Goal: Information Seeking & Learning: Learn about a topic

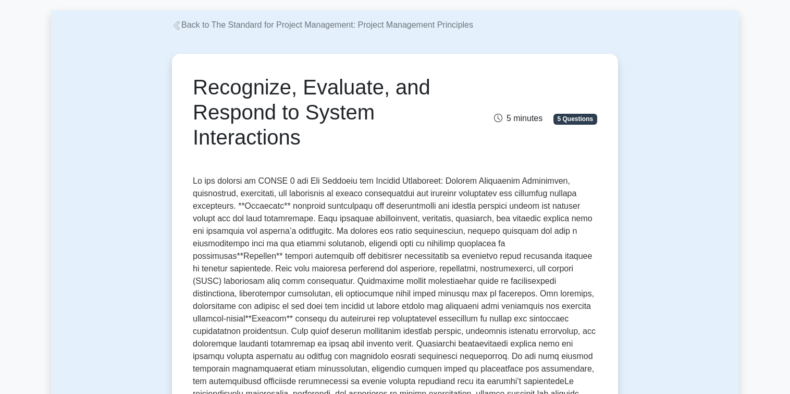
scroll to position [48, 0]
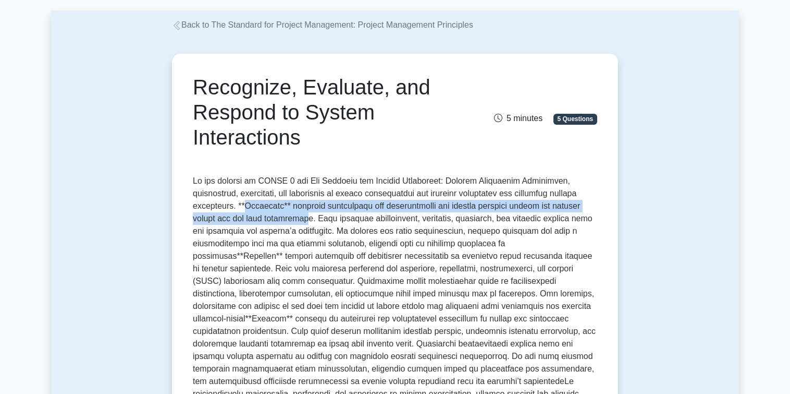
drag, startPoint x: 254, startPoint y: 209, endPoint x: 306, endPoint y: 215, distance: 51.9
click at [306, 215] on p at bounding box center [395, 312] width 405 height 275
click at [375, 207] on p at bounding box center [395, 312] width 405 height 275
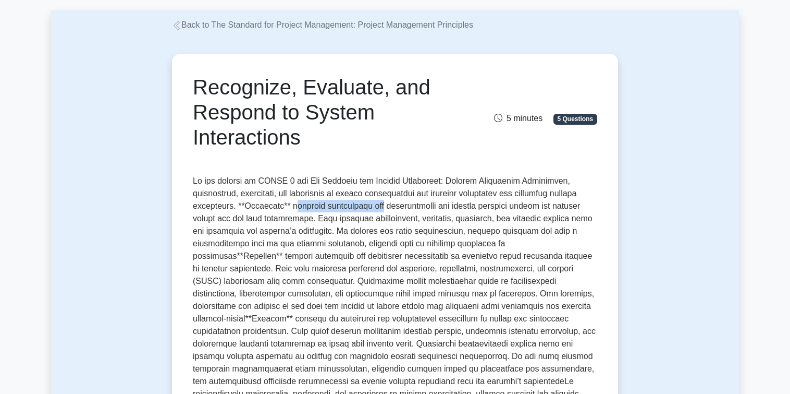
drag, startPoint x: 302, startPoint y: 212, endPoint x: 387, endPoint y: 212, distance: 84.5
click at [387, 212] on p at bounding box center [395, 312] width 405 height 275
click at [285, 228] on p at bounding box center [395, 312] width 405 height 275
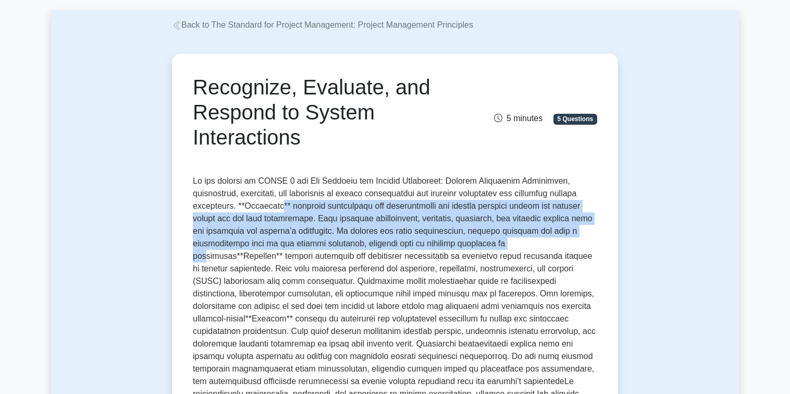
drag, startPoint x: 290, startPoint y: 212, endPoint x: 520, endPoint y: 242, distance: 231.4
click at [520, 242] on p at bounding box center [395, 312] width 405 height 275
click at [583, 200] on p at bounding box center [395, 312] width 405 height 275
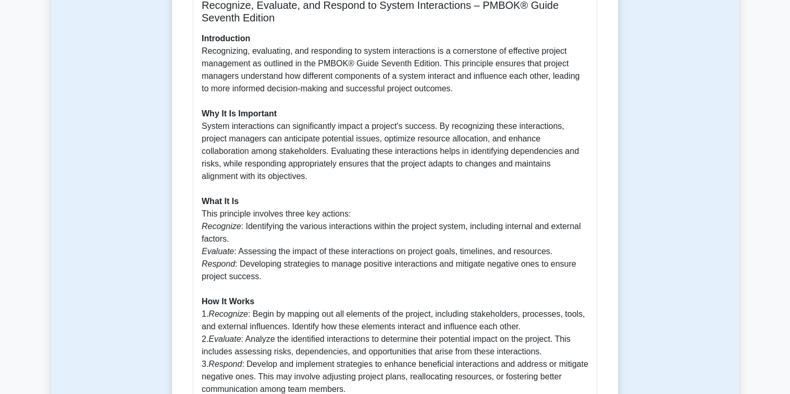
scroll to position [538, 0]
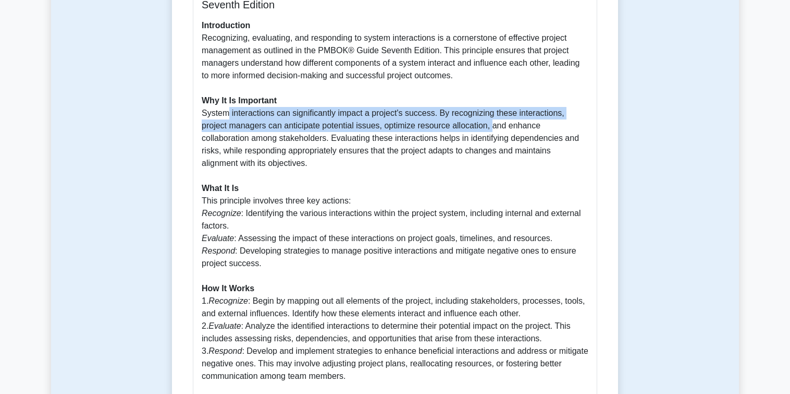
drag, startPoint x: 225, startPoint y: 101, endPoint x: 465, endPoint y: 118, distance: 240.0
click at [465, 118] on p "Introduction Recognizing, evaluating, and responding to system interactions is …" at bounding box center [395, 288] width 387 height 538
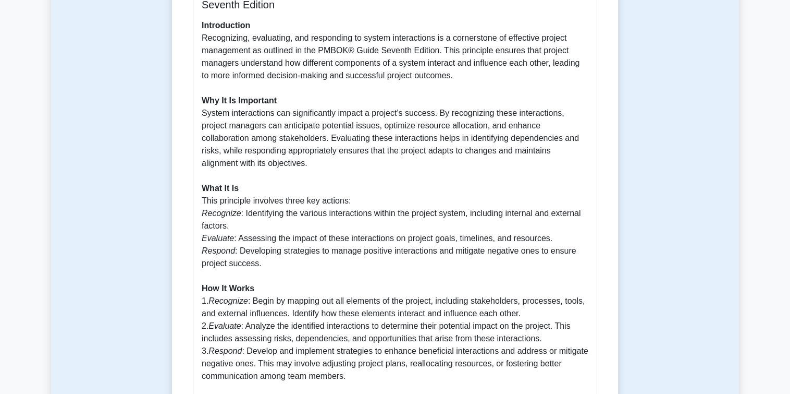
click at [474, 135] on p "Introduction Recognizing, evaluating, and responding to system interactions is …" at bounding box center [395, 288] width 387 height 538
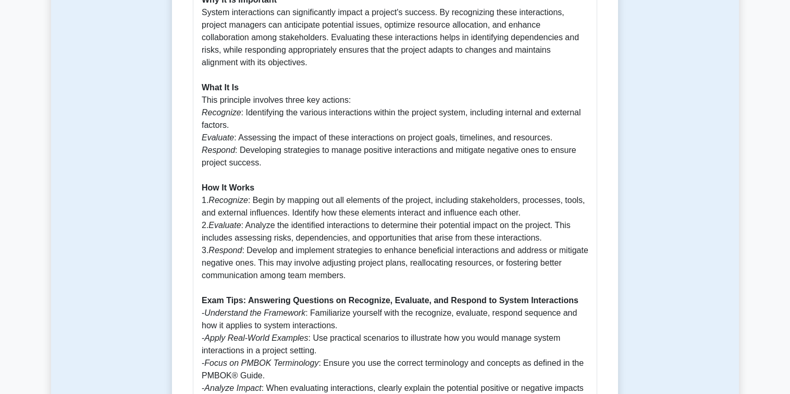
scroll to position [638, 0]
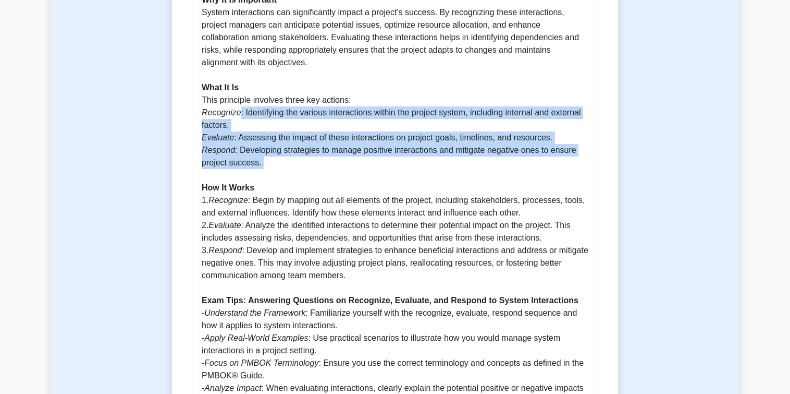
drag, startPoint x: 248, startPoint y: 96, endPoint x: 427, endPoint y: 152, distance: 187.5
click at [427, 152] on p "Introduction Recognizing, evaluating, and responding to system interactions is …" at bounding box center [395, 188] width 387 height 538
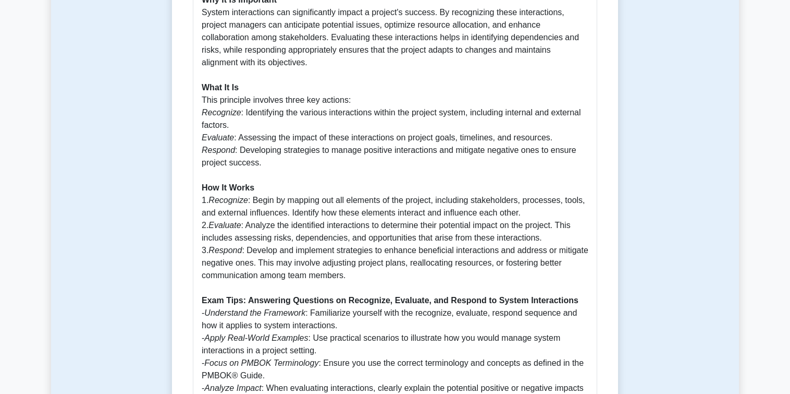
click at [397, 169] on p "Introduction Recognizing, evaluating, and responding to system interactions is …" at bounding box center [395, 188] width 387 height 538
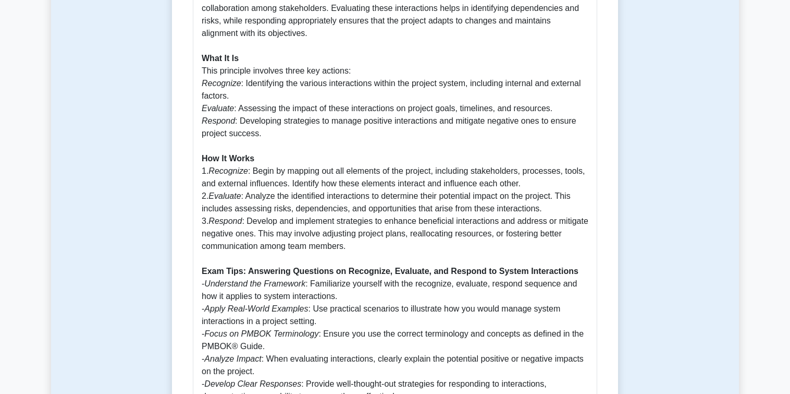
scroll to position [666, 0]
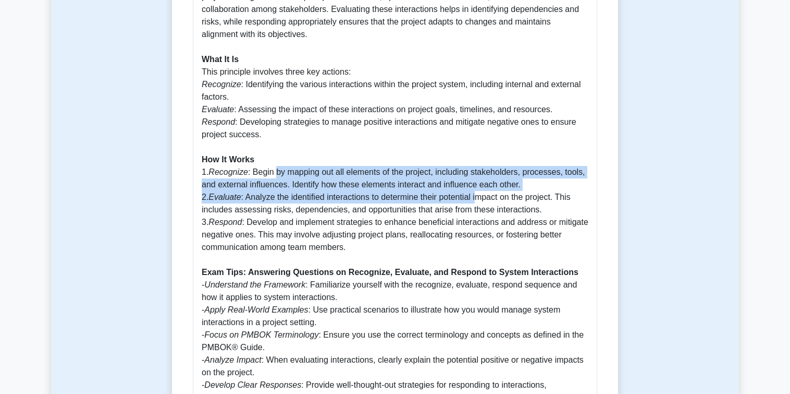
drag, startPoint x: 275, startPoint y: 149, endPoint x: 481, endPoint y: 167, distance: 206.3
click at [481, 167] on p "Introduction Recognizing, evaluating, and responding to system interactions is …" at bounding box center [395, 159] width 387 height 538
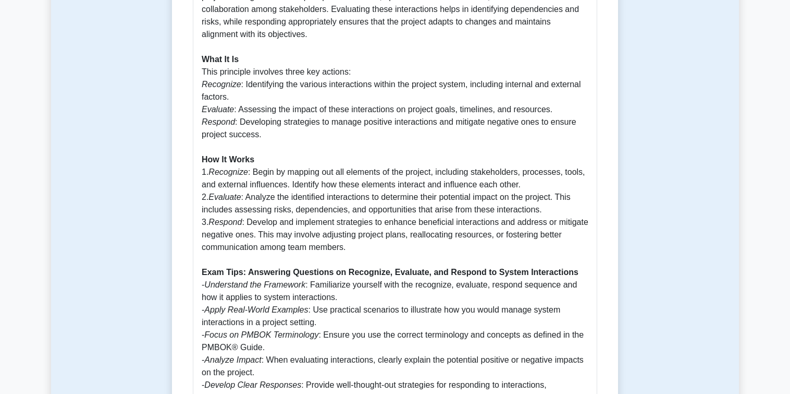
click at [566, 166] on p "Introduction Recognizing, evaluating, and responding to system interactions is …" at bounding box center [395, 159] width 387 height 538
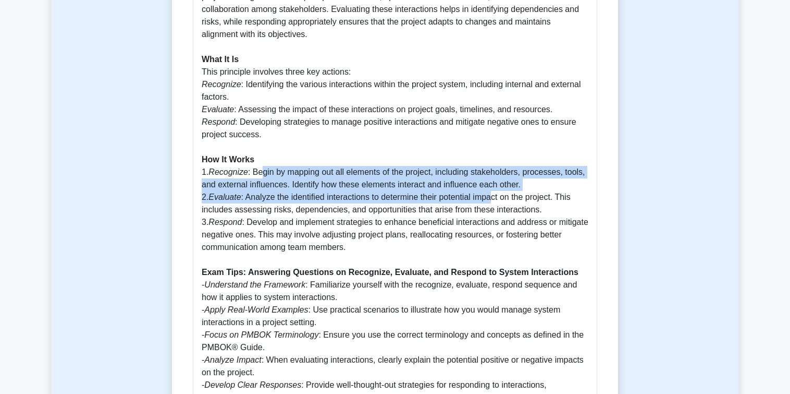
drag, startPoint x: 400, startPoint y: 167, endPoint x: 259, endPoint y: 148, distance: 143.2
click at [259, 148] on p "Introduction Recognizing, evaluating, and responding to system interactions is …" at bounding box center [395, 159] width 387 height 538
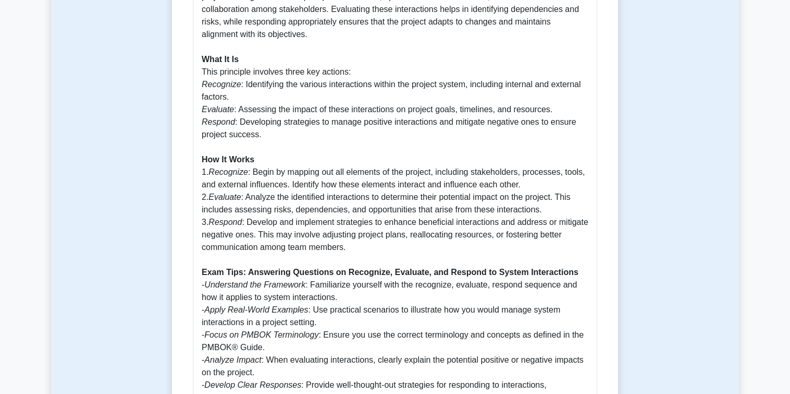
click at [295, 180] on p "Introduction Recognizing, evaluating, and responding to system interactions is …" at bounding box center [395, 159] width 387 height 538
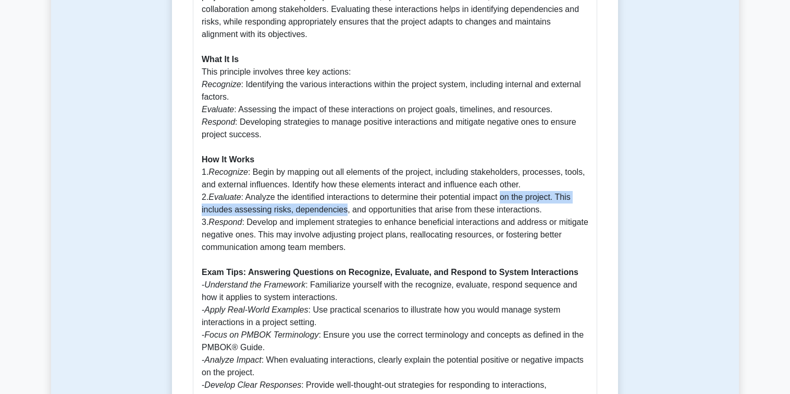
drag, startPoint x: 295, startPoint y: 180, endPoint x: 509, endPoint y: 178, distance: 214.3
click at [509, 178] on p "Introduction Recognizing, evaluating, and responding to system interactions is …" at bounding box center [395, 159] width 387 height 538
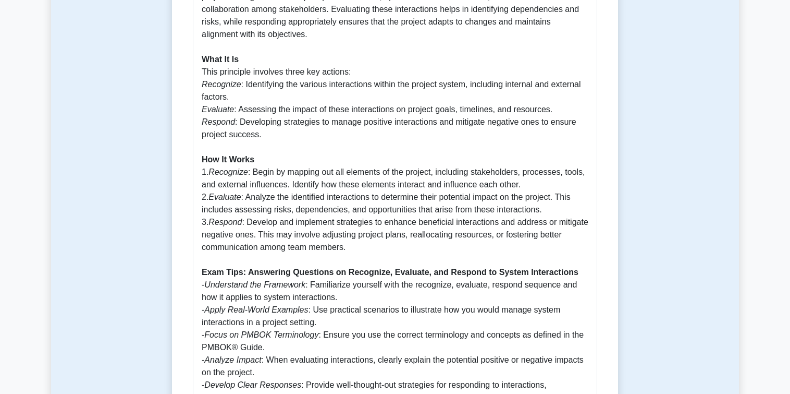
click at [369, 197] on p "Introduction Recognizing, evaluating, and responding to system interactions is …" at bounding box center [395, 159] width 387 height 538
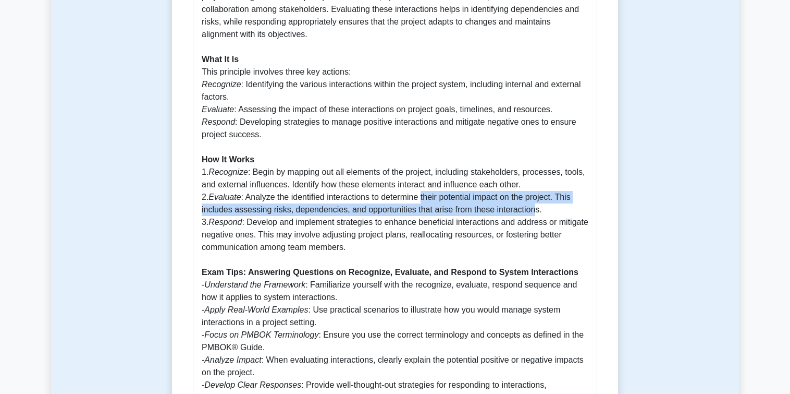
drag, startPoint x: 519, startPoint y: 177, endPoint x: 531, endPoint y: 181, distance: 13.2
click at [531, 181] on p "Introduction Recognizing, evaluating, and responding to system interactions is …" at bounding box center [395, 159] width 387 height 538
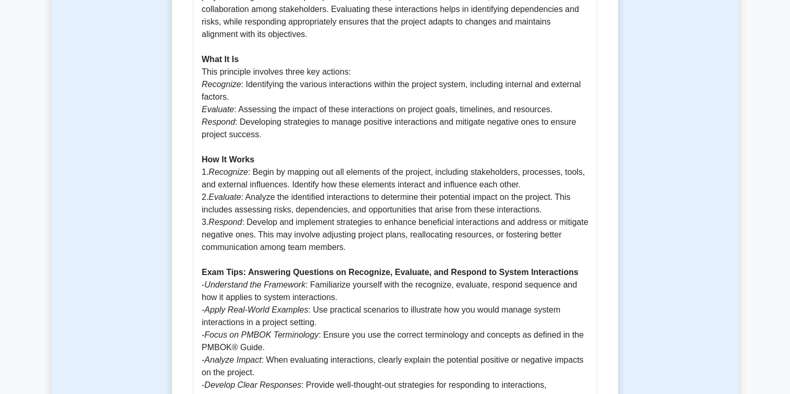
click at [411, 174] on p "Introduction Recognizing, evaluating, and responding to system interactions is …" at bounding box center [395, 159] width 387 height 538
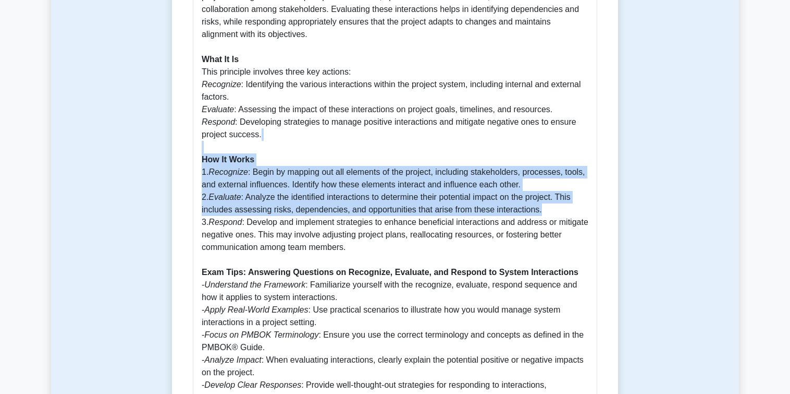
drag, startPoint x: 549, startPoint y: 185, endPoint x: 232, endPoint y: 127, distance: 322.3
click at [232, 127] on p "Introduction Recognizing, evaluating, and responding to system interactions is …" at bounding box center [395, 159] width 387 height 538
click at [239, 155] on b "How It Works" at bounding box center [228, 159] width 53 height 9
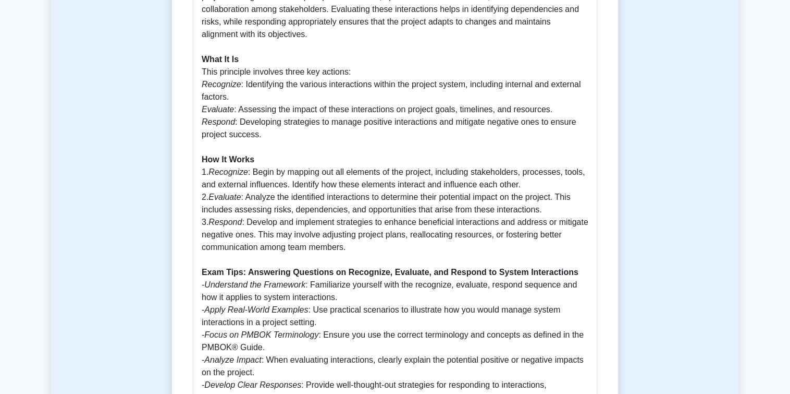
click at [229, 206] on p "Introduction Recognizing, evaluating, and responding to system interactions is …" at bounding box center [395, 159] width 387 height 538
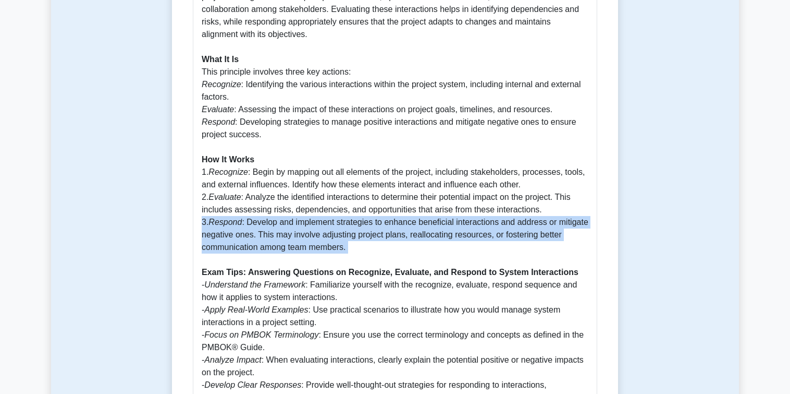
click at [229, 206] on p "Introduction Recognizing, evaluating, and responding to system interactions is …" at bounding box center [395, 159] width 387 height 538
click at [321, 217] on p "Introduction Recognizing, evaluating, and responding to system interactions is …" at bounding box center [395, 159] width 387 height 538
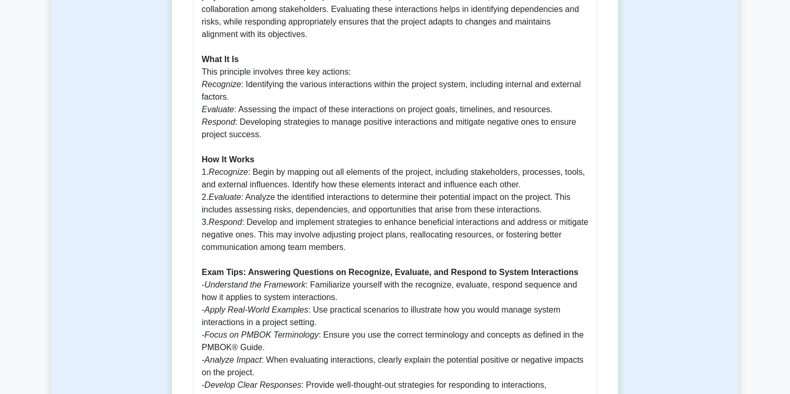
click at [323, 210] on p "Introduction Recognizing, evaluating, and responding to system interactions is …" at bounding box center [395, 159] width 387 height 538
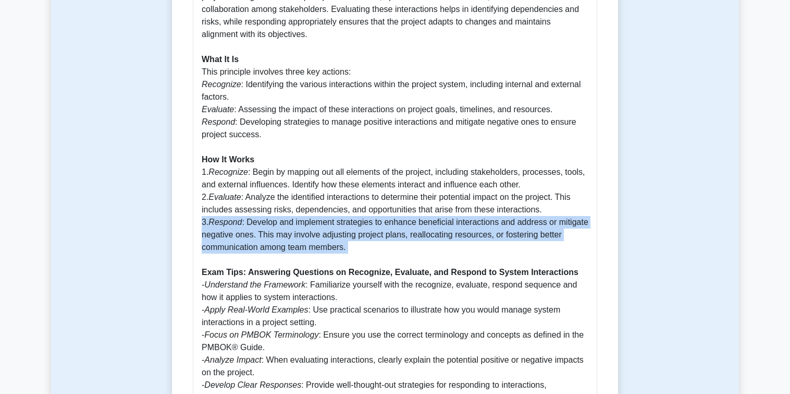
click at [323, 210] on p "Introduction Recognizing, evaluating, and responding to system interactions is …" at bounding box center [395, 159] width 387 height 538
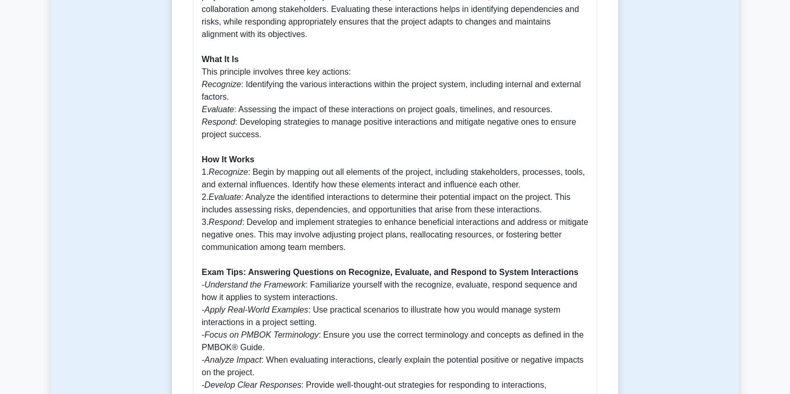
click at [515, 100] on p "Introduction Recognizing, evaluating, and responding to system interactions is …" at bounding box center [395, 159] width 387 height 538
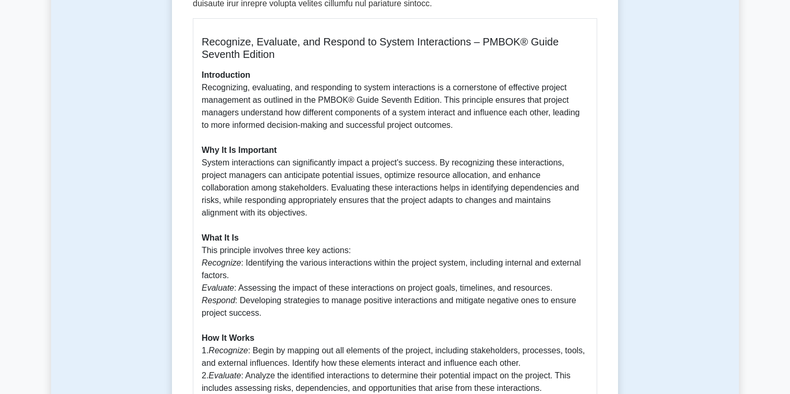
scroll to position [488, 0]
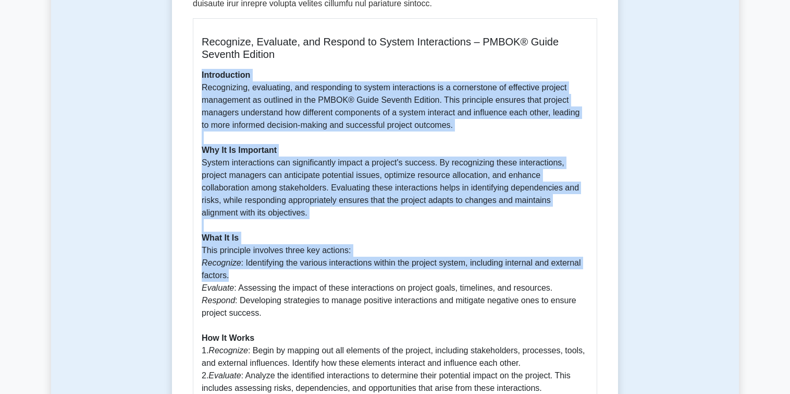
drag, startPoint x: 192, startPoint y: 67, endPoint x: 412, endPoint y: 255, distance: 289.2
click at [412, 255] on div "Recognize, Evaluate, and Respond to System Interactions – PMBOK® Guide Seventh …" at bounding box center [395, 321] width 405 height 606
click at [290, 195] on p "Introduction Recognizing, evaluating, and responding to system interactions is …" at bounding box center [395, 338] width 387 height 538
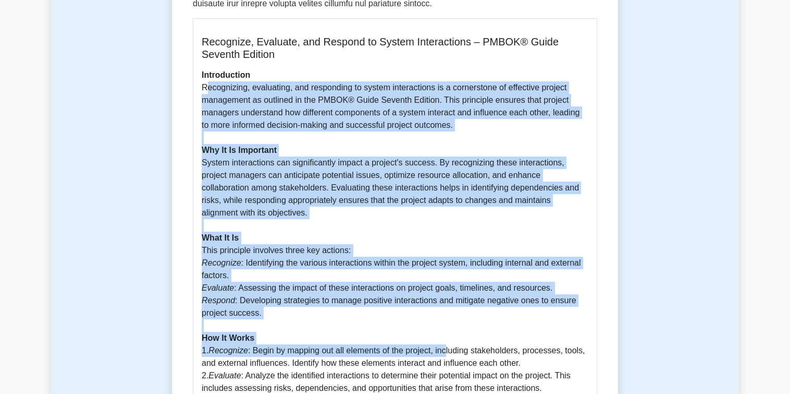
drag, startPoint x: 208, startPoint y: 73, endPoint x: 444, endPoint y: 322, distance: 342.7
click at [444, 322] on p "Introduction Recognizing, evaluating, and responding to system interactions is …" at bounding box center [395, 338] width 387 height 538
click at [346, 258] on p "Introduction Recognizing, evaluating, and responding to system interactions is …" at bounding box center [395, 338] width 387 height 538
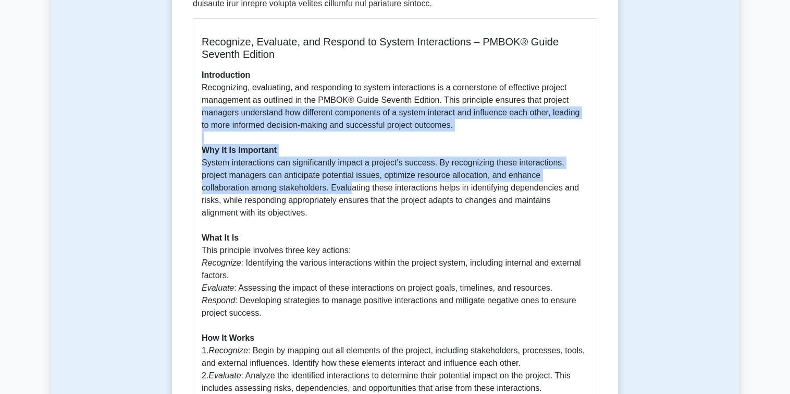
drag, startPoint x: 190, startPoint y: 98, endPoint x: 273, endPoint y: 177, distance: 114.3
click at [273, 177] on div "Recognize, Evaluate, and Respond to System Interactions 5 minutes 5 Questions R…" at bounding box center [395, 173] width 438 height 1110
click at [243, 171] on p "Introduction Recognizing, evaluating, and responding to system interactions is …" at bounding box center [395, 338] width 387 height 538
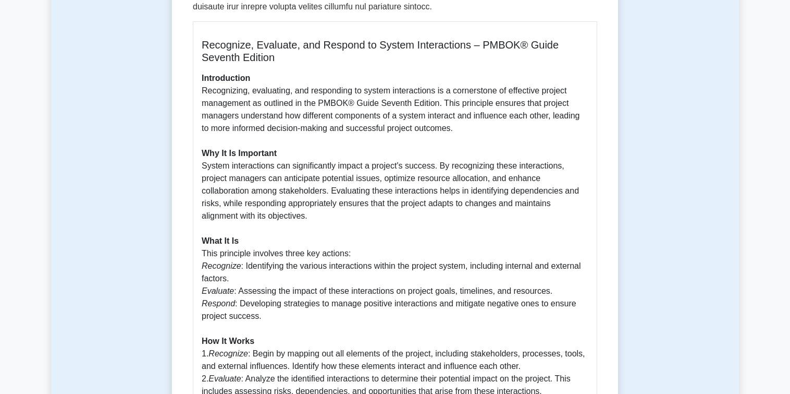
scroll to position [486, 0]
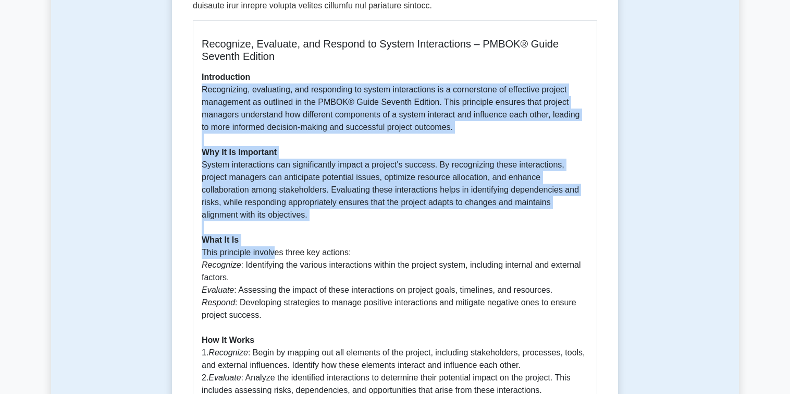
drag, startPoint x: 198, startPoint y: 83, endPoint x: 275, endPoint y: 232, distance: 167.0
click at [275, 232] on div "Recognize, Evaluate, and Respond to System Interactions – PMBOK® Guide Seventh …" at bounding box center [395, 323] width 405 height 606
click at [275, 232] on p "Introduction Recognizing, evaluating, and responding to system interactions is …" at bounding box center [395, 340] width 387 height 538
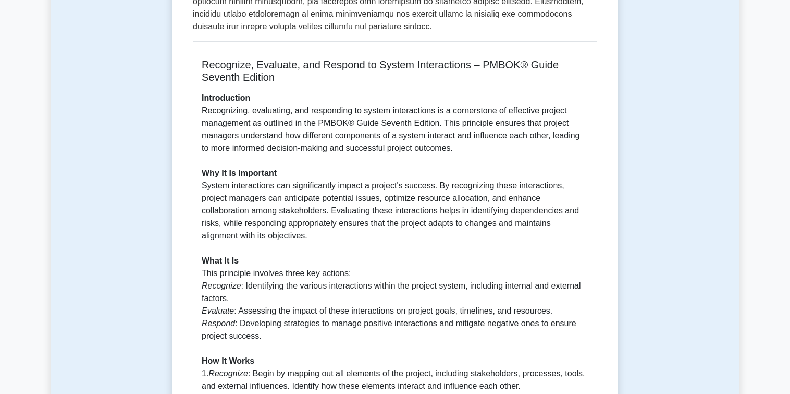
scroll to position [463, 0]
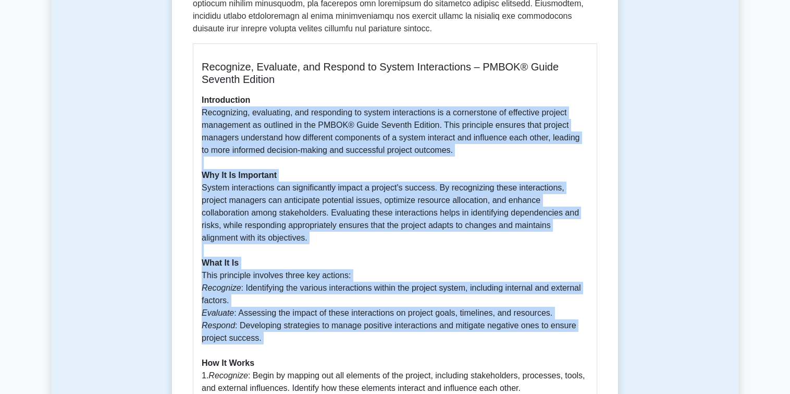
drag, startPoint x: 200, startPoint y: 96, endPoint x: 416, endPoint y: 329, distance: 316.6
click at [416, 329] on div "Recognize, Evaluate, and Respond to System Interactions – PMBOK® Guide Seventh …" at bounding box center [395, 346] width 405 height 606
click at [300, 263] on p "Introduction Recognizing, evaluating, and responding to system interactions is …" at bounding box center [395, 363] width 387 height 538
drag, startPoint x: 197, startPoint y: 95, endPoint x: 355, endPoint y: 330, distance: 282.4
click at [355, 330] on div "Recognize, Evaluate, and Respond to System Interactions – PMBOK® Guide Seventh …" at bounding box center [395, 346] width 405 height 606
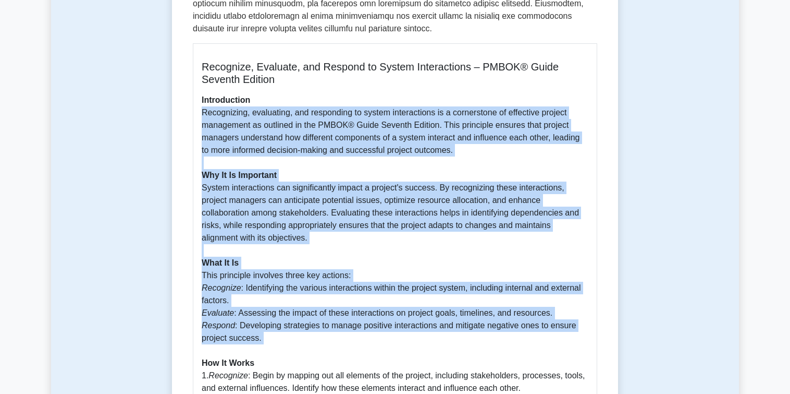
click at [301, 322] on p "Introduction Recognizing, evaluating, and responding to system interactions is …" at bounding box center [395, 363] width 387 height 538
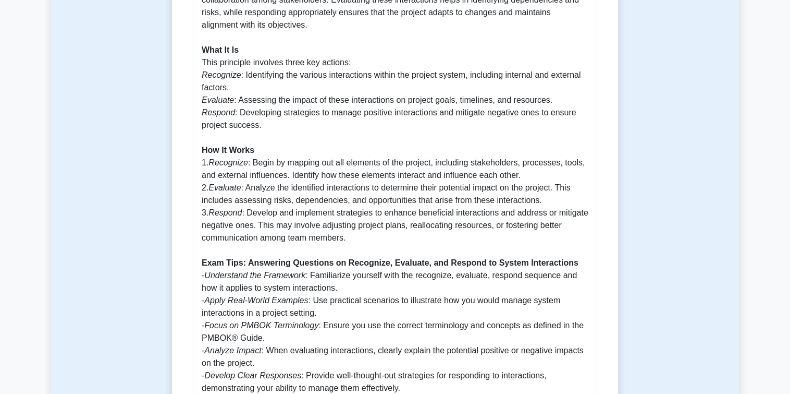
scroll to position [678, 0]
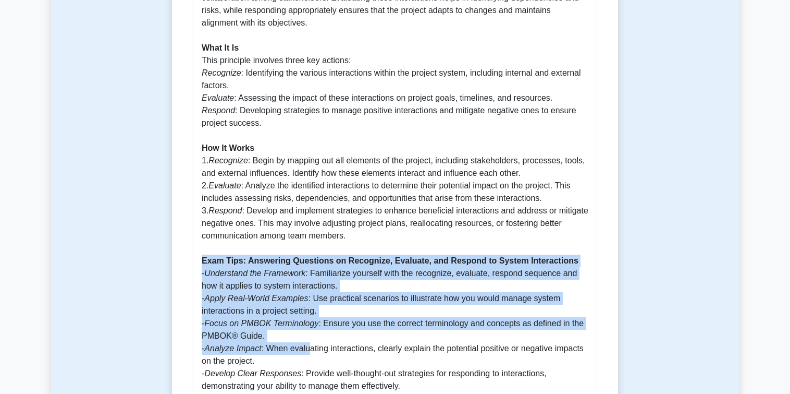
drag, startPoint x: 171, startPoint y: 240, endPoint x: 309, endPoint y: 324, distance: 161.7
click at [284, 325] on p "Introduction Recognizing, evaluating, and responding to system interactions is …" at bounding box center [395, 148] width 387 height 538
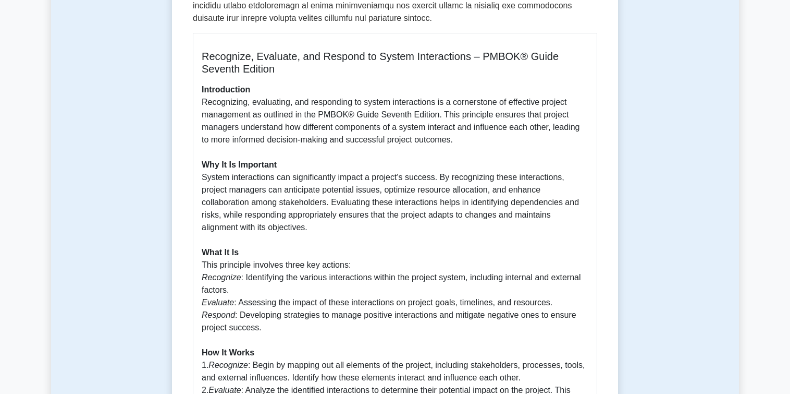
scroll to position [470, 0]
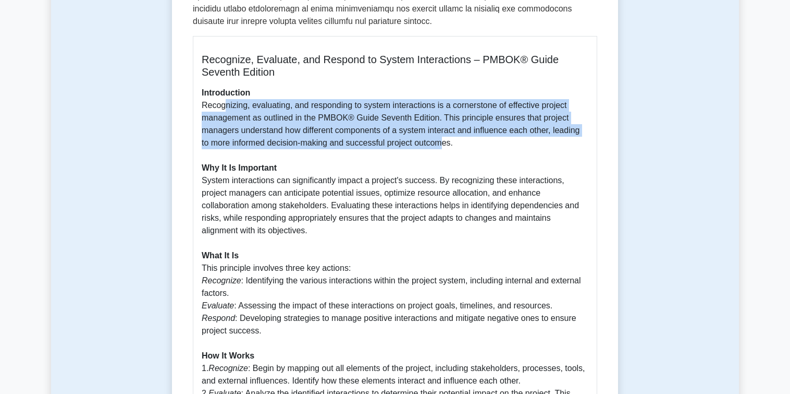
drag, startPoint x: 228, startPoint y: 95, endPoint x: 440, endPoint y: 133, distance: 215.6
click at [440, 133] on p "Introduction Recognizing, evaluating, and responding to system interactions is …" at bounding box center [395, 356] width 387 height 538
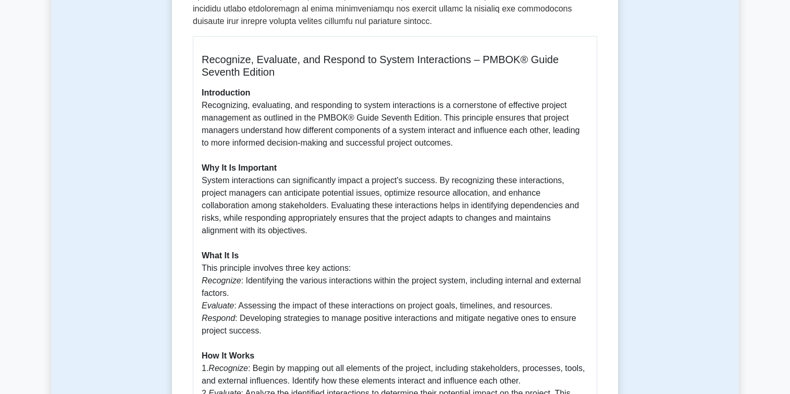
click at [436, 147] on p "Introduction Recognizing, evaluating, and responding to system interactions is …" at bounding box center [395, 356] width 387 height 538
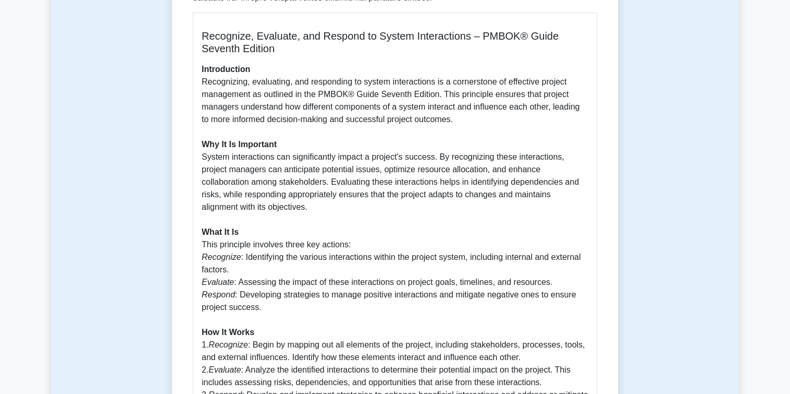
scroll to position [494, 0]
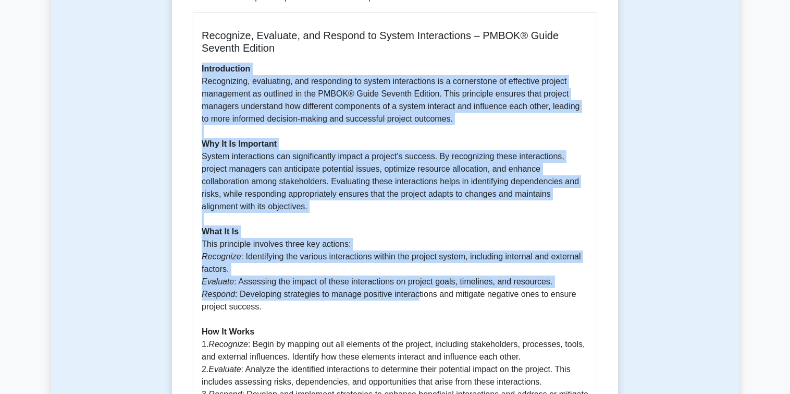
drag, startPoint x: 198, startPoint y: 59, endPoint x: 417, endPoint y: 268, distance: 302.8
click at [417, 268] on div "Recognize, Evaluate, and Respond to System Interactions – PMBOK® Guide Seventh …" at bounding box center [395, 315] width 405 height 606
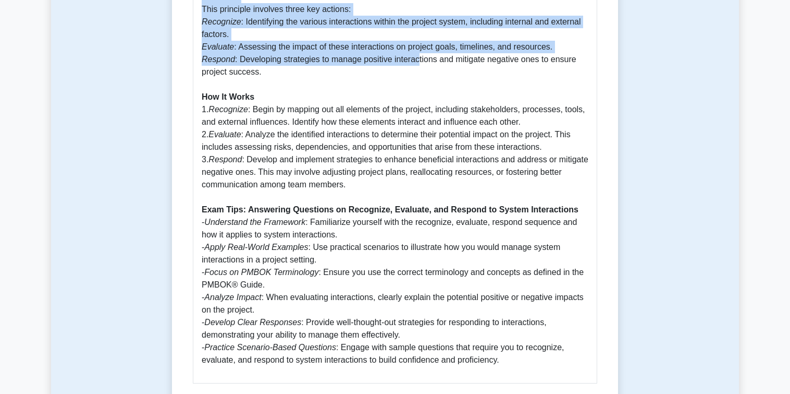
scroll to position [729, 0]
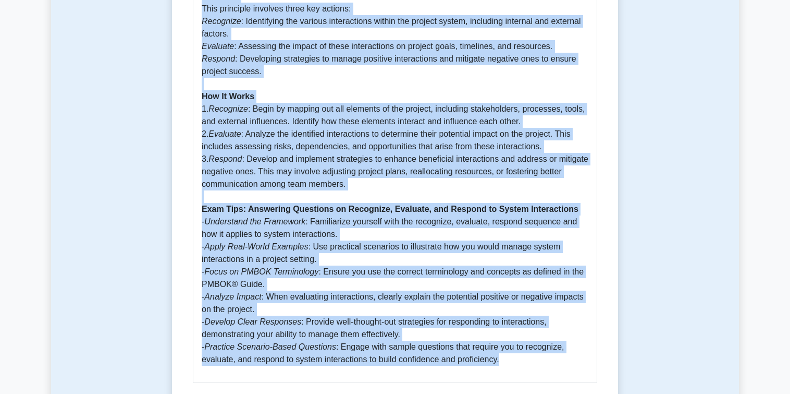
click at [563, 340] on p "Introduction Recognizing, evaluating, and responding to system interactions is …" at bounding box center [395, 96] width 387 height 538
copy p "Loremipsumdo Sitametcons, adipiscing, eli seddoeiusm te incidi utlaboreetdo ma …"
click at [381, 100] on p "Introduction Recognizing, evaluating, and responding to system interactions is …" at bounding box center [395, 96] width 387 height 538
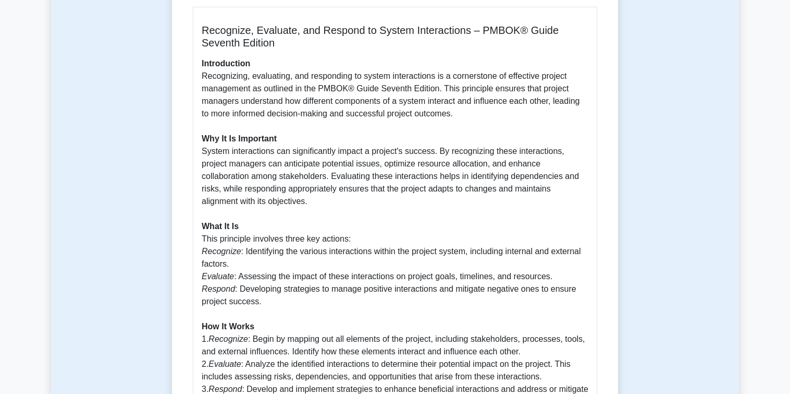
scroll to position [593, 0]
